Goal: Use online tool/utility: Utilize a website feature to perform a specific function

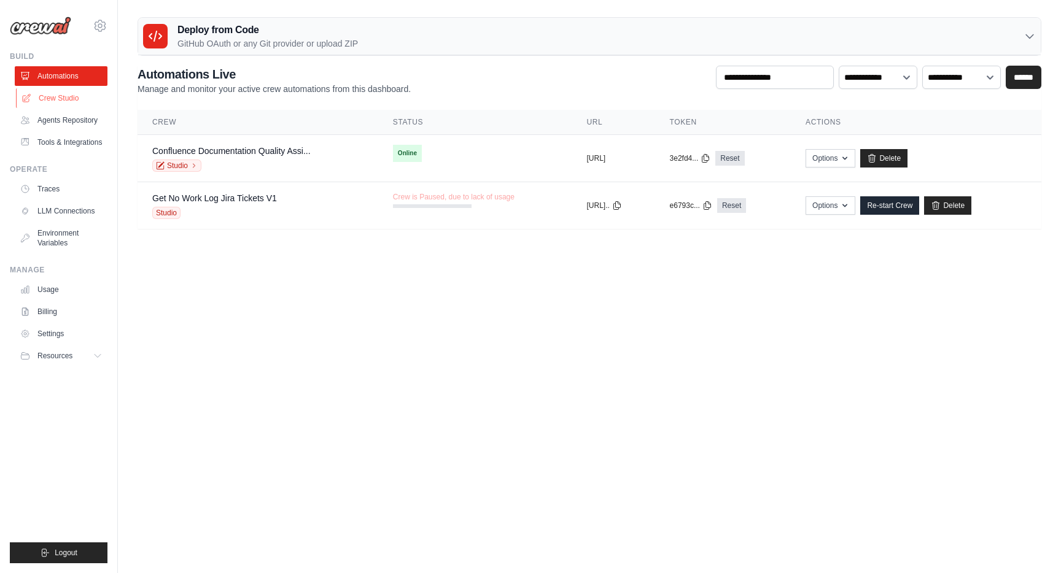
click at [73, 98] on link "Crew Studio" at bounding box center [62, 98] width 93 height 20
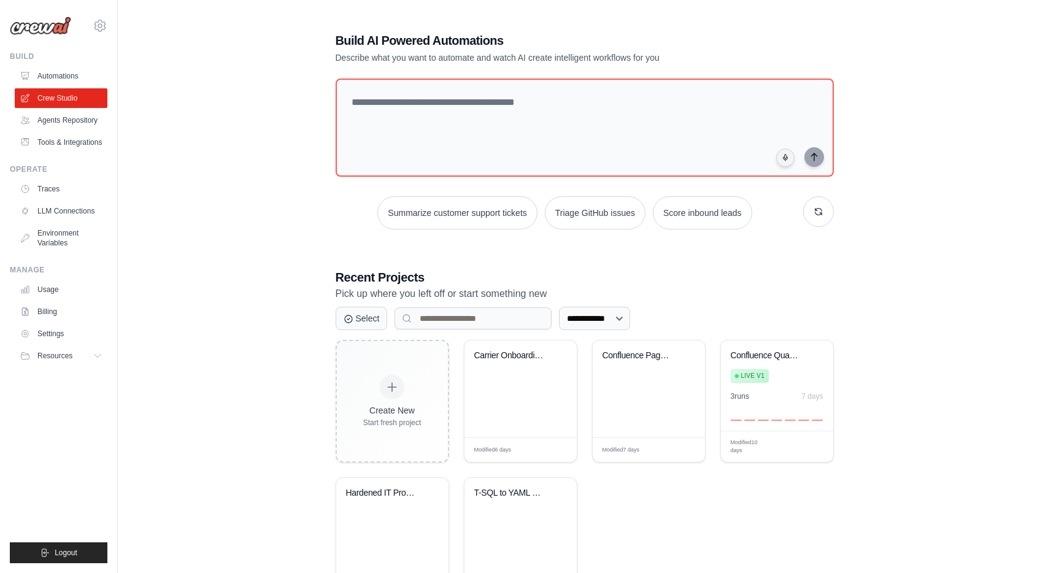
click at [234, 170] on div "**********" at bounding box center [584, 316] width 894 height 608
click at [285, 118] on div "**********" at bounding box center [584, 316] width 894 height 608
